Goal: Transaction & Acquisition: Purchase product/service

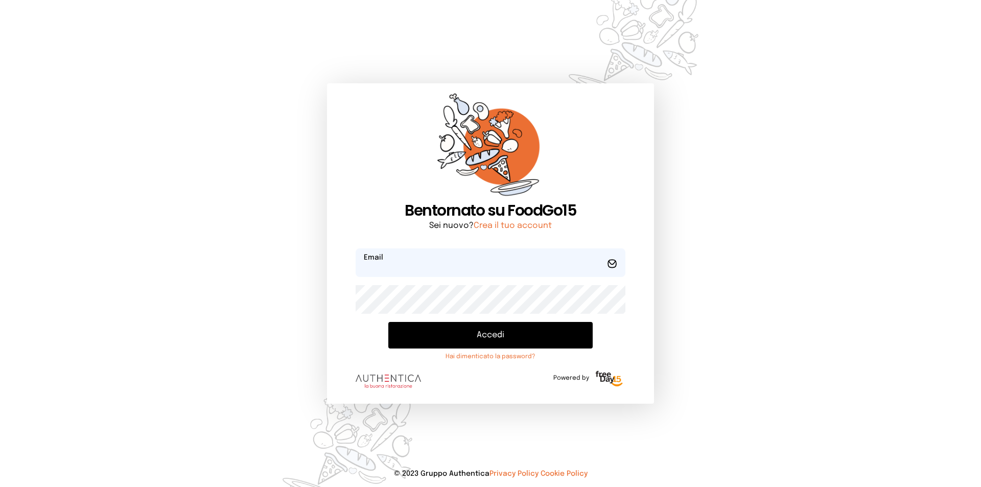
type input "**********"
click at [459, 336] on button "Accedi" at bounding box center [490, 335] width 204 height 27
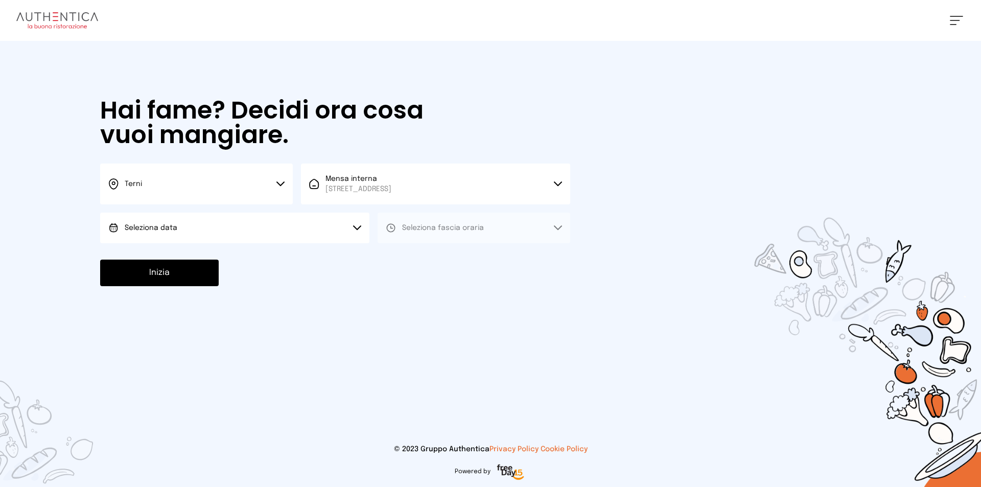
click at [280, 183] on icon at bounding box center [280, 183] width 8 height 5
click at [224, 210] on li "Terni" at bounding box center [196, 218] width 193 height 28
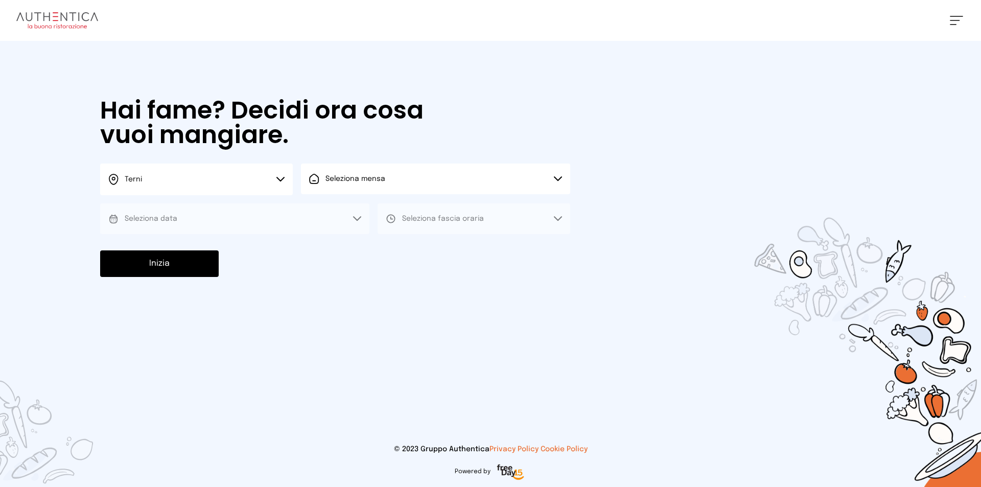
click at [368, 186] on button "Seleziona mensa" at bounding box center [435, 178] width 269 height 31
drag, startPoint x: 374, startPoint y: 224, endPoint x: 270, endPoint y: 219, distance: 104.3
click at [373, 224] on li "Mensa interna [STREET_ADDRESS]" at bounding box center [435, 212] width 269 height 37
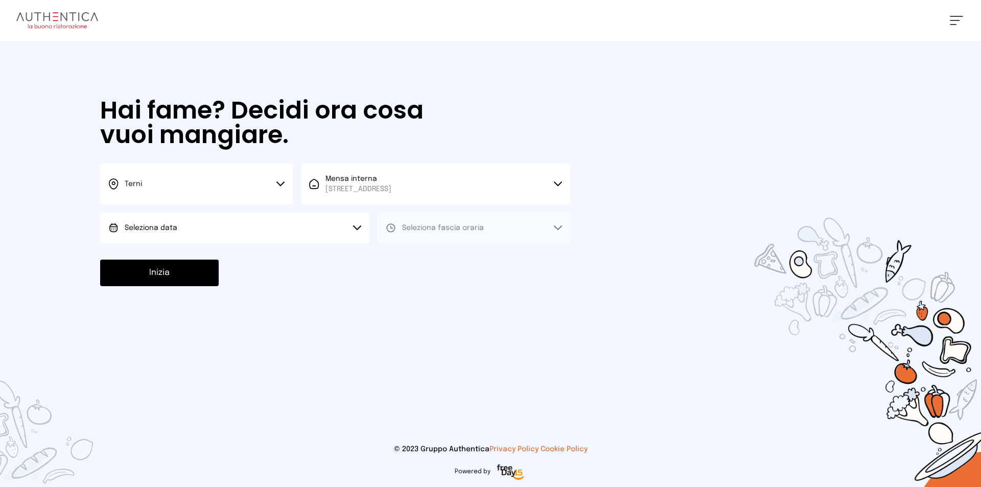
click at [227, 228] on button "Seleziona data" at bounding box center [234, 227] width 269 height 31
click at [190, 255] on li "[DATE], [DATE]" at bounding box center [234, 256] width 269 height 27
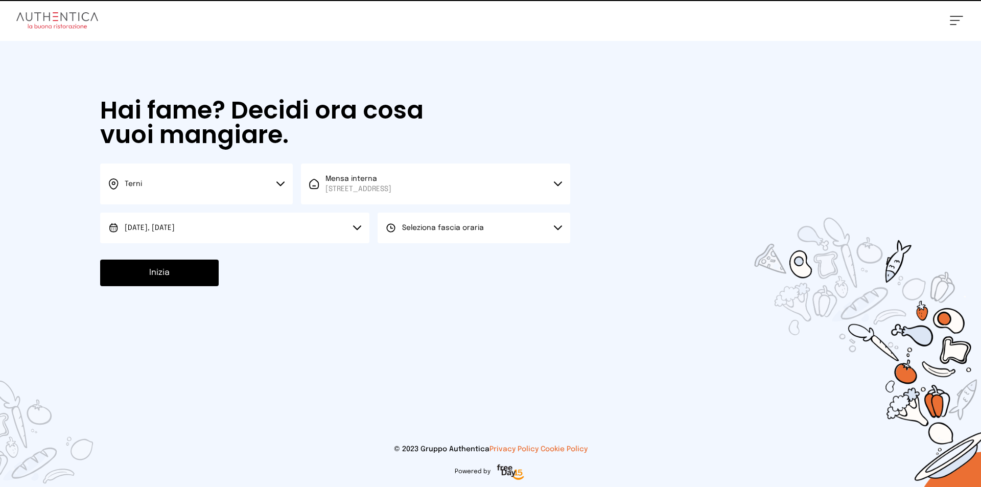
click at [494, 229] on button "Seleziona fascia oraria" at bounding box center [473, 227] width 193 height 31
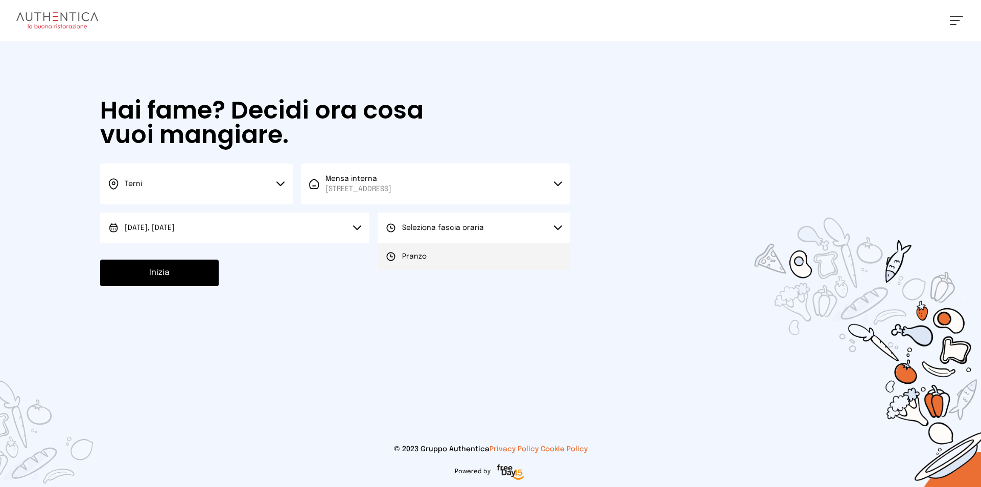
drag, startPoint x: 476, startPoint y: 260, endPoint x: 211, endPoint y: 276, distance: 265.6
click at [472, 260] on li "Pranzo" at bounding box center [473, 256] width 193 height 27
click at [180, 275] on button "Inizia" at bounding box center [159, 272] width 118 height 27
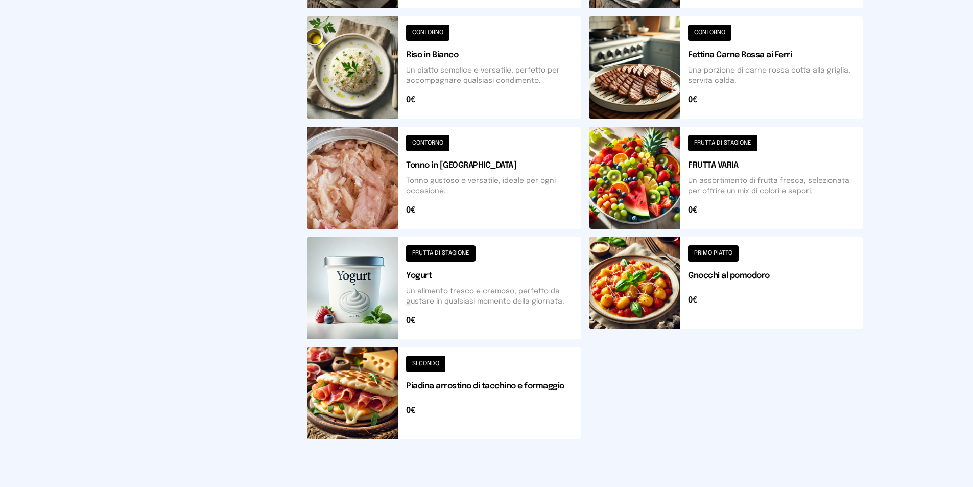
scroll to position [204, 0]
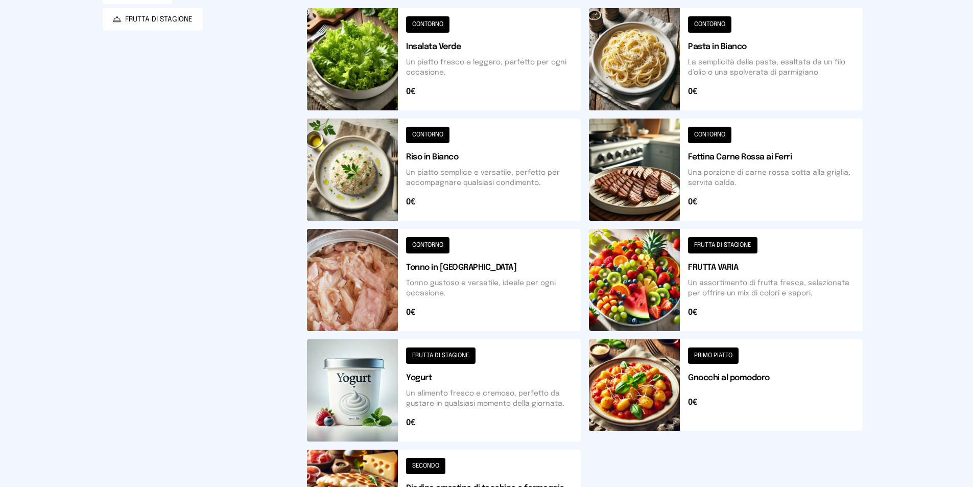
click at [647, 178] on button at bounding box center [726, 169] width 274 height 102
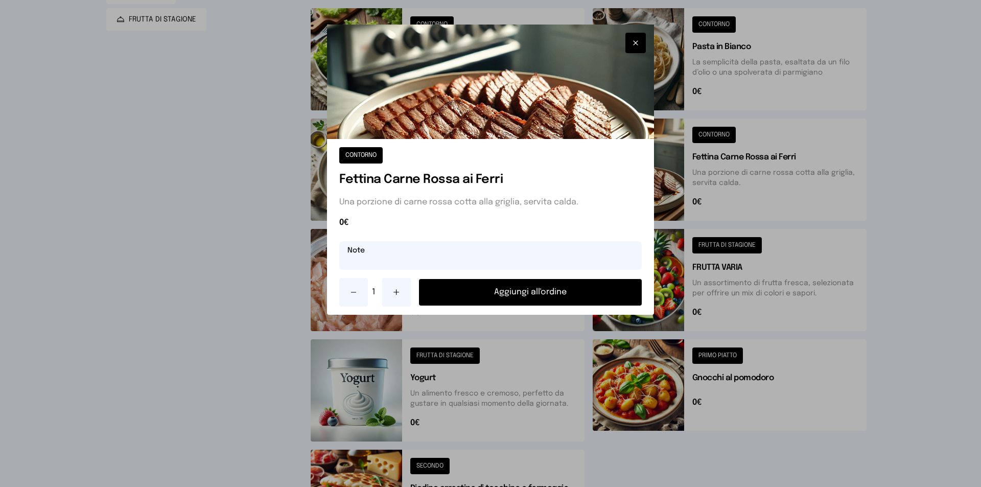
click at [426, 255] on input "text" at bounding box center [490, 255] width 302 height 29
type input "******"
click at [516, 289] on button "Aggiungi all'ordine" at bounding box center [530, 292] width 223 height 27
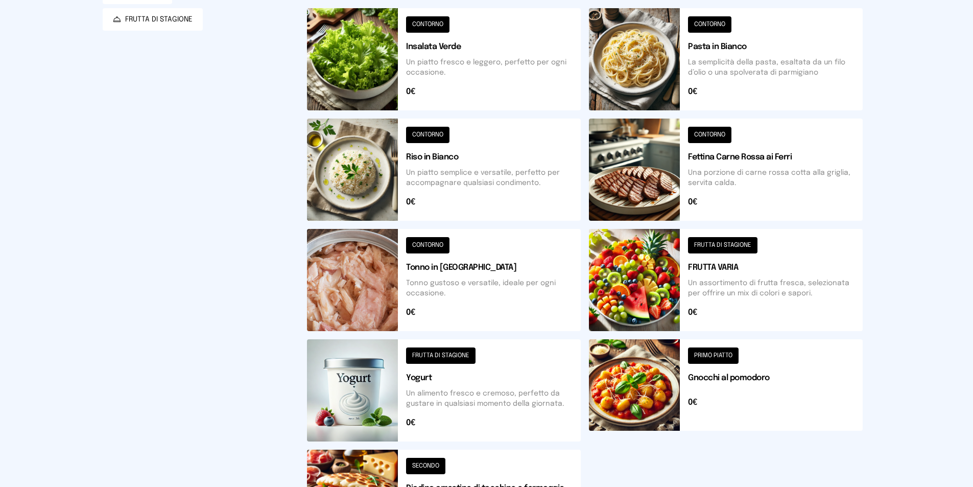
click at [624, 310] on button at bounding box center [726, 280] width 274 height 102
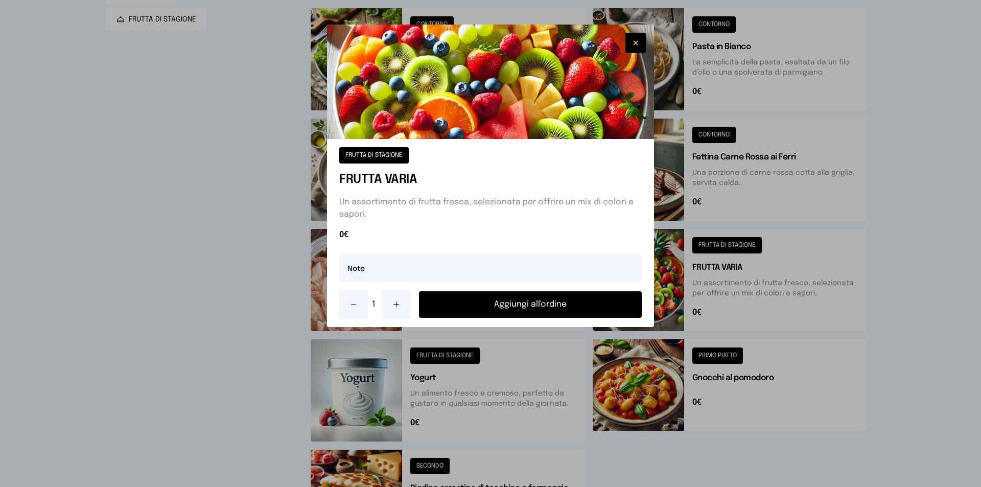
click at [502, 302] on button "Aggiungi all'ordine" at bounding box center [530, 304] width 223 height 27
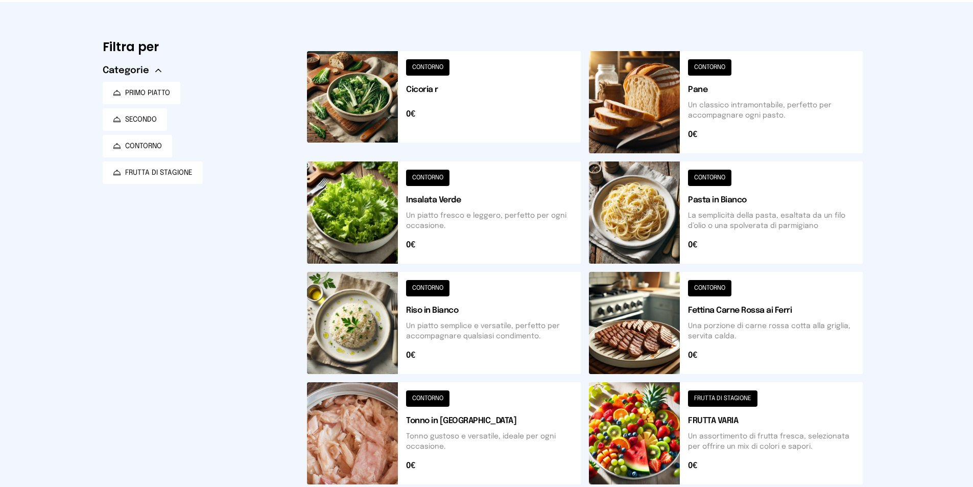
scroll to position [0, 0]
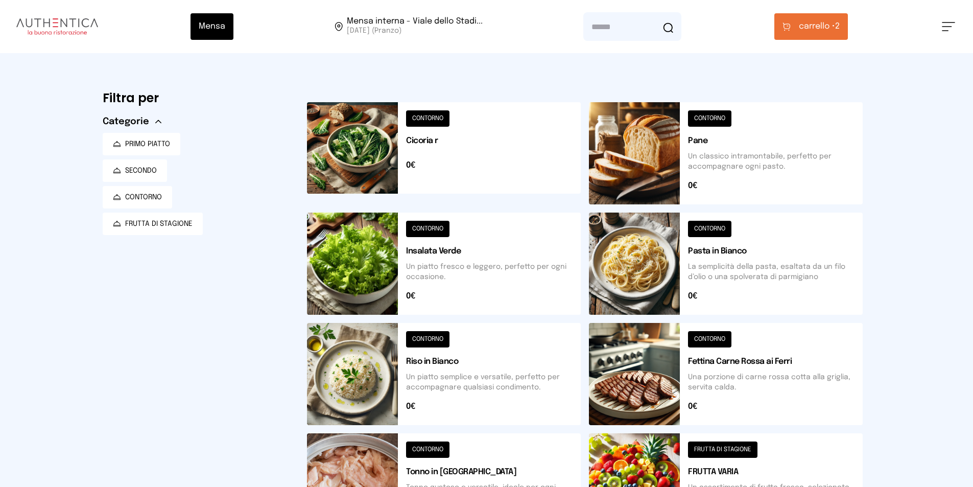
click at [366, 174] on button at bounding box center [444, 153] width 274 height 102
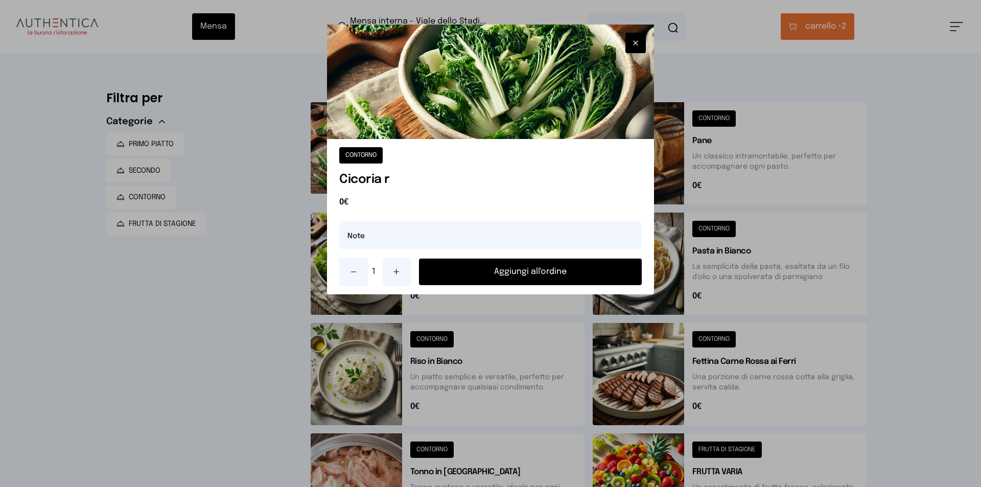
click at [513, 272] on button "Aggiungi all'ordine" at bounding box center [530, 271] width 223 height 27
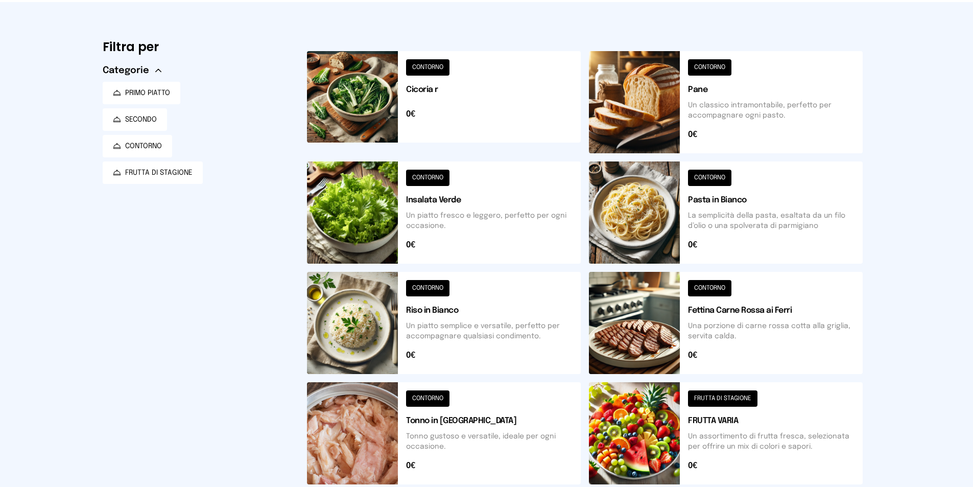
scroll to position [102, 0]
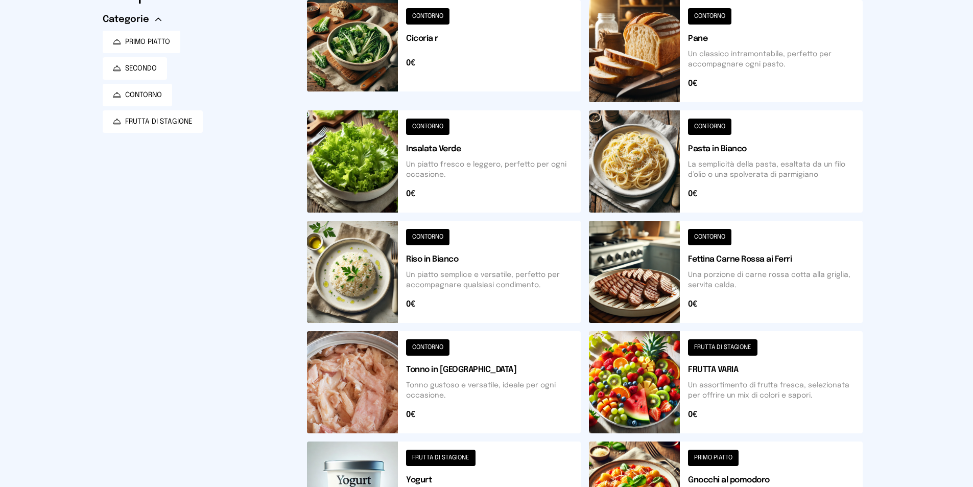
click at [360, 275] on button at bounding box center [444, 272] width 274 height 102
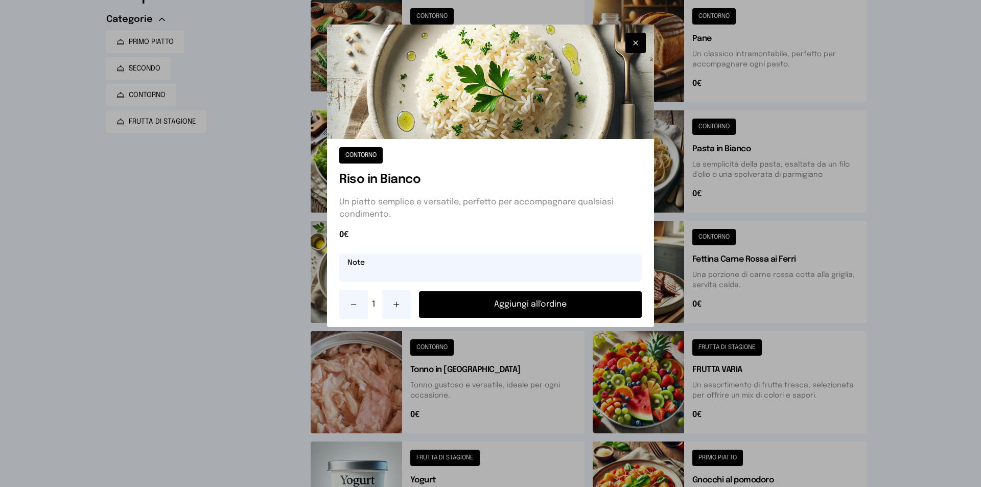
click at [421, 277] on input "text" at bounding box center [490, 267] width 302 height 29
type input "**********"
click at [519, 290] on div "**********" at bounding box center [490, 233] width 327 height 188
click at [514, 298] on button "Aggiungi all'ordine" at bounding box center [530, 304] width 223 height 27
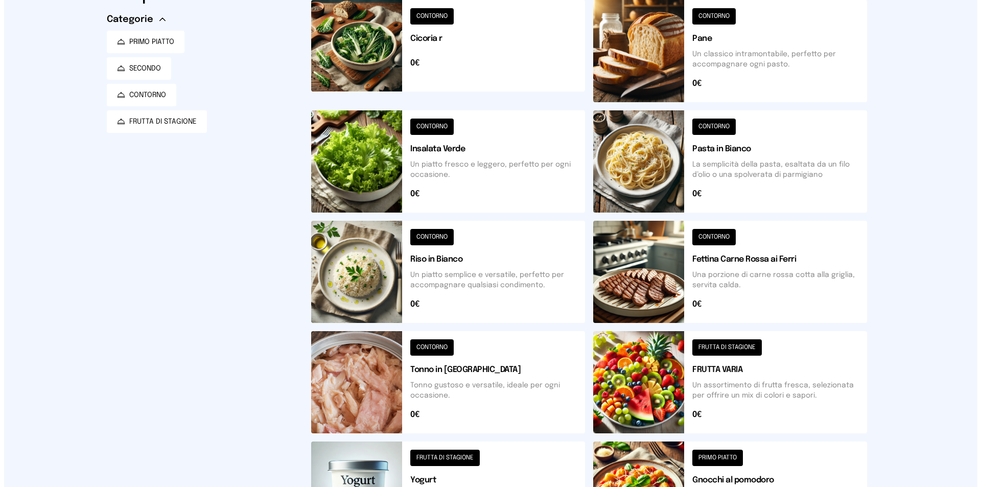
scroll to position [0, 0]
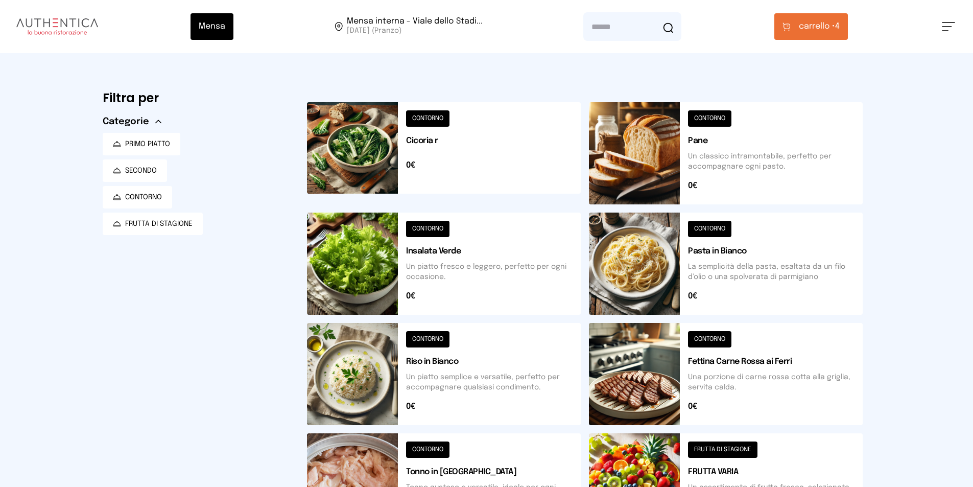
click at [822, 22] on span "carrello •" at bounding box center [817, 26] width 36 height 12
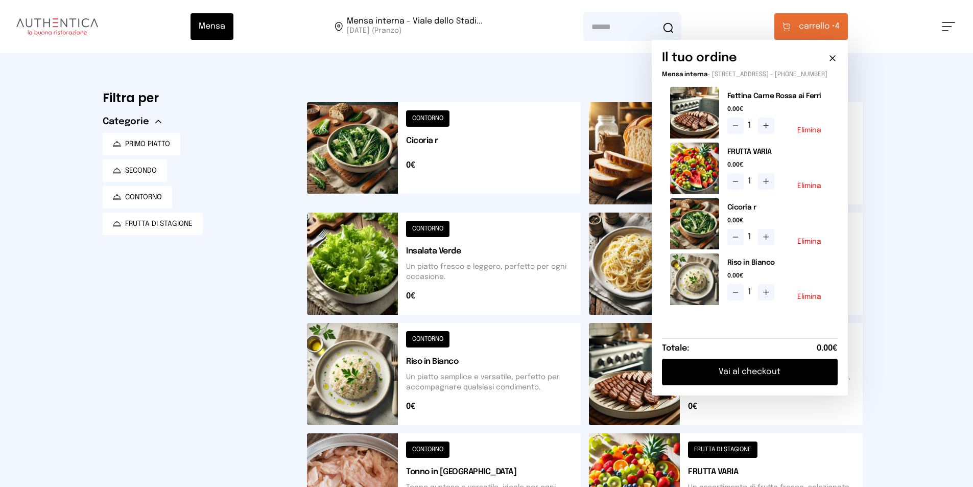
click at [739, 379] on button "Vai al checkout" at bounding box center [750, 372] width 176 height 27
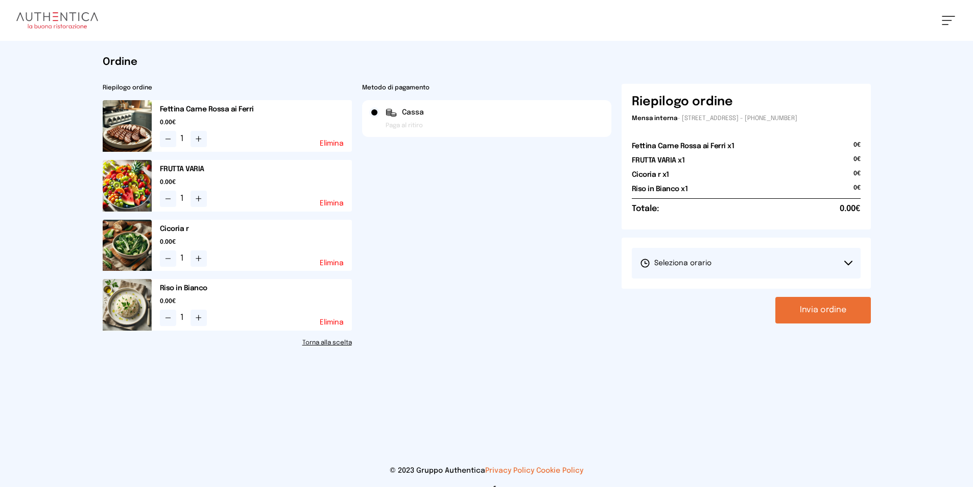
click at [841, 308] on button "Invia ordine" at bounding box center [823, 310] width 96 height 27
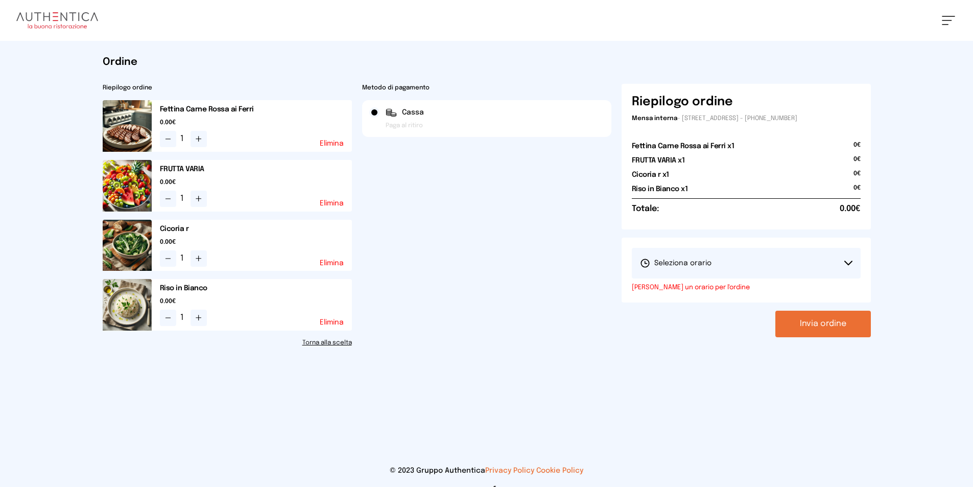
click at [845, 263] on icon at bounding box center [848, 262] width 8 height 5
click at [725, 291] on li "1° Turno (13:00 - 15:00)" at bounding box center [746, 291] width 229 height 27
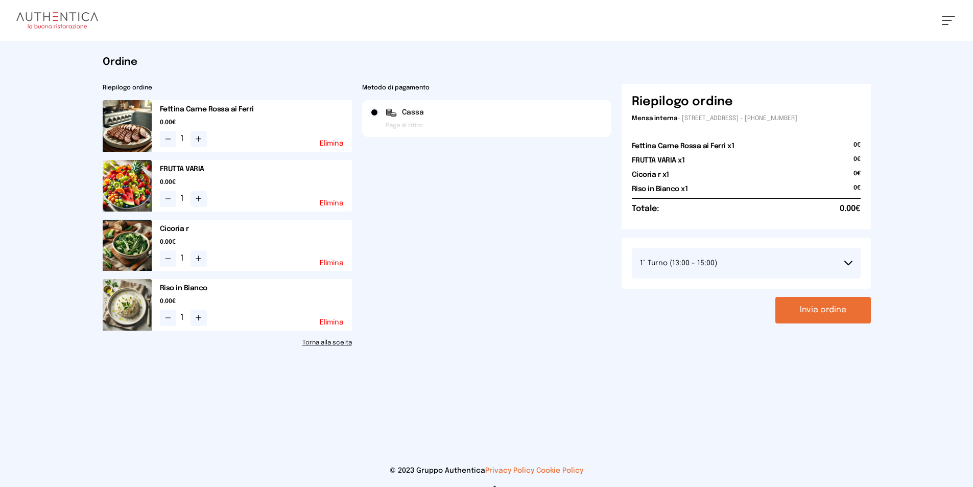
click at [809, 324] on div "Riepilogo ordine Mensa interna - [STREET_ADDRESS] - [PHONE_NUMBER] Fettina Carn…" at bounding box center [746, 215] width 249 height 263
click at [811, 311] on button "Invia ordine" at bounding box center [823, 310] width 96 height 27
